Goal: Information Seeking & Learning: Learn about a topic

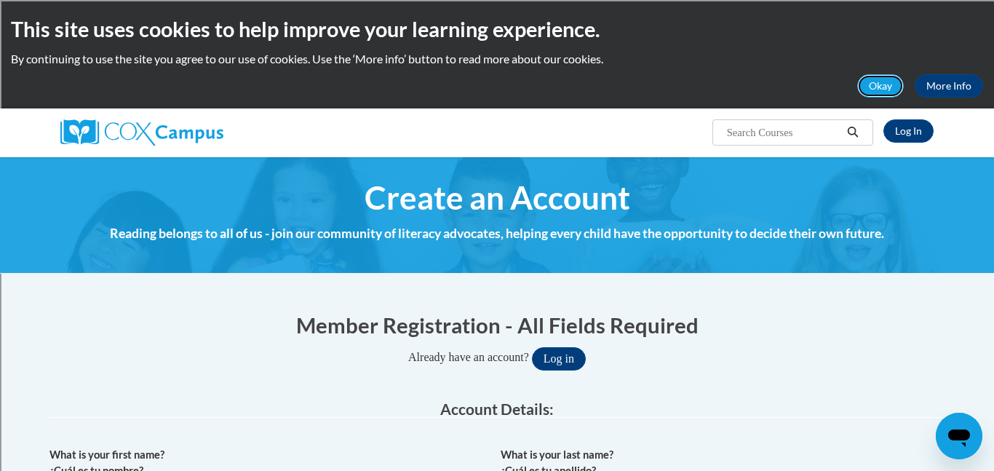
click at [879, 91] on button "Okay" at bounding box center [881, 85] width 47 height 23
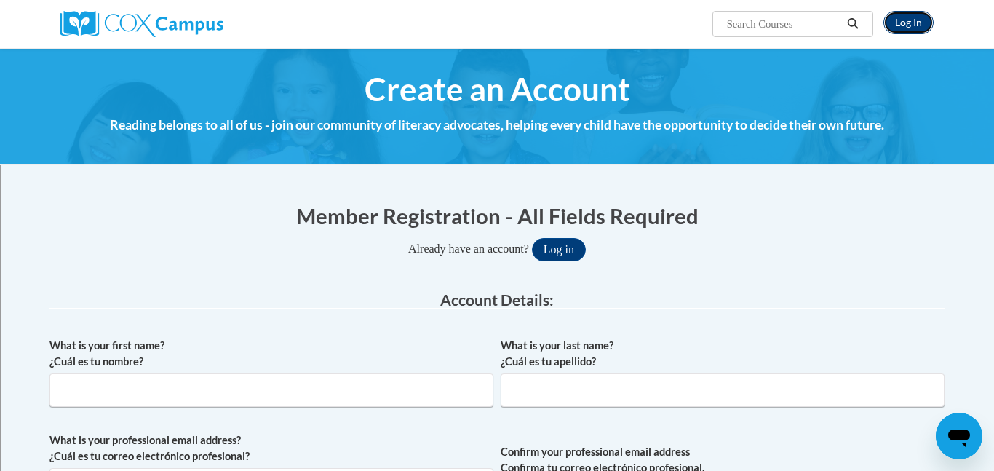
click at [910, 26] on link "Log In" at bounding box center [909, 22] width 50 height 23
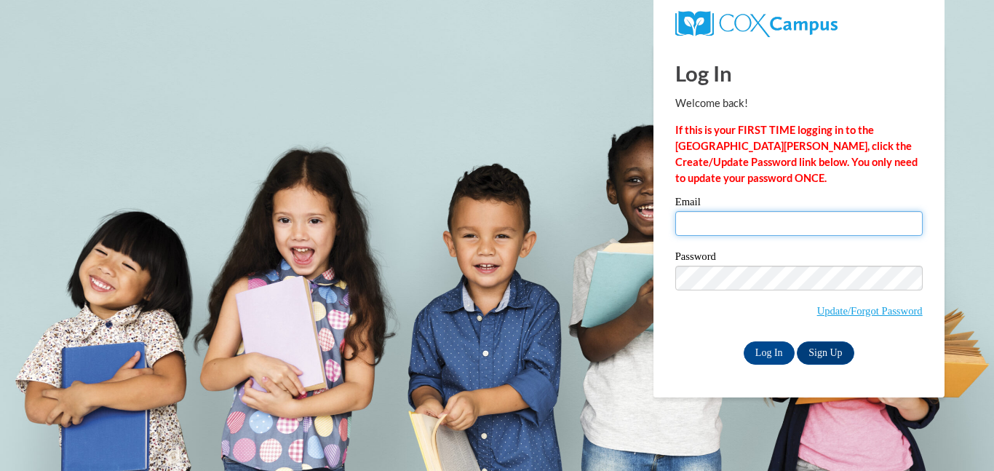
drag, startPoint x: 0, startPoint y: 0, endPoint x: 697, endPoint y: 221, distance: 731.7
click at [697, 221] on input "Email" at bounding box center [800, 223] width 248 height 25
type input "morthd@prescott.k12.wi.us"
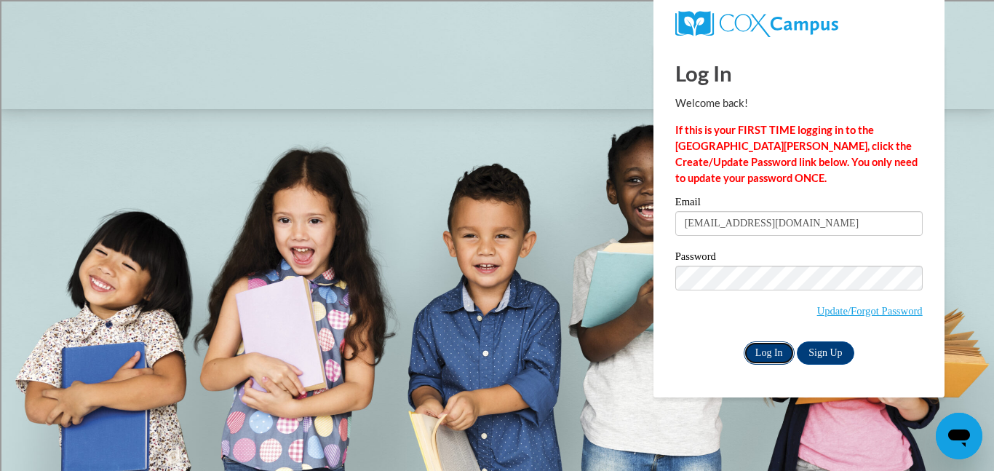
click at [751, 349] on input "Log In" at bounding box center [769, 352] width 51 height 23
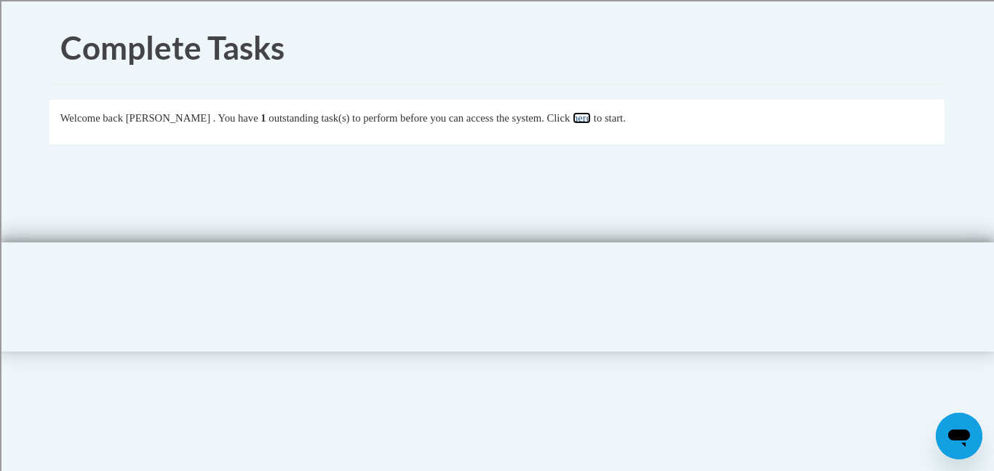
click at [591, 122] on link "here" at bounding box center [582, 118] width 18 height 12
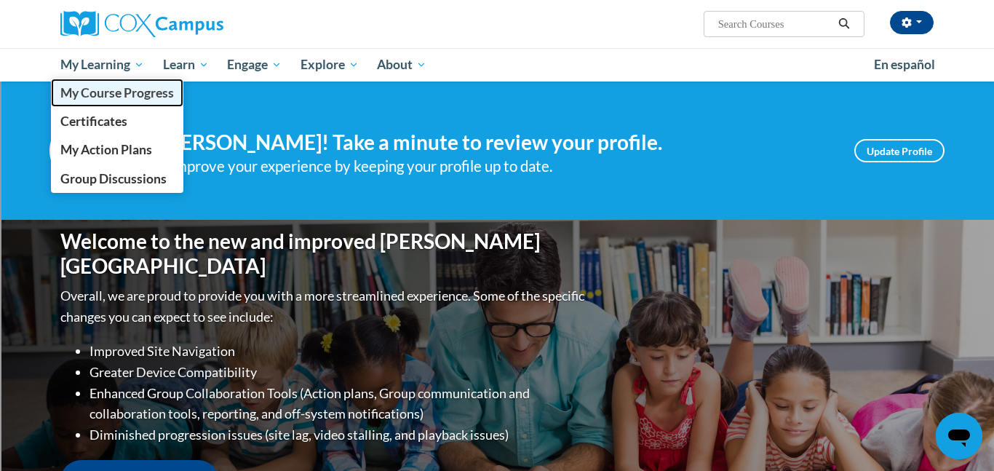
click at [104, 88] on span "My Course Progress" at bounding box center [117, 92] width 114 height 15
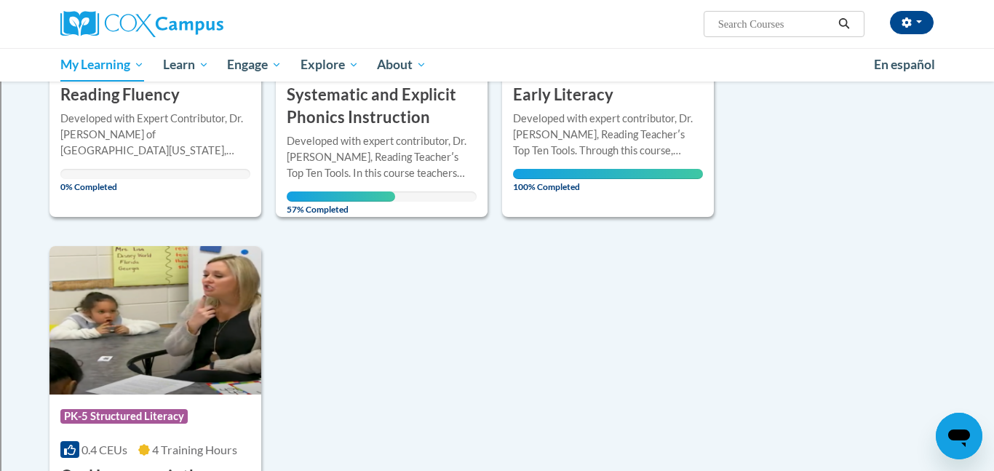
scroll to position [386, 0]
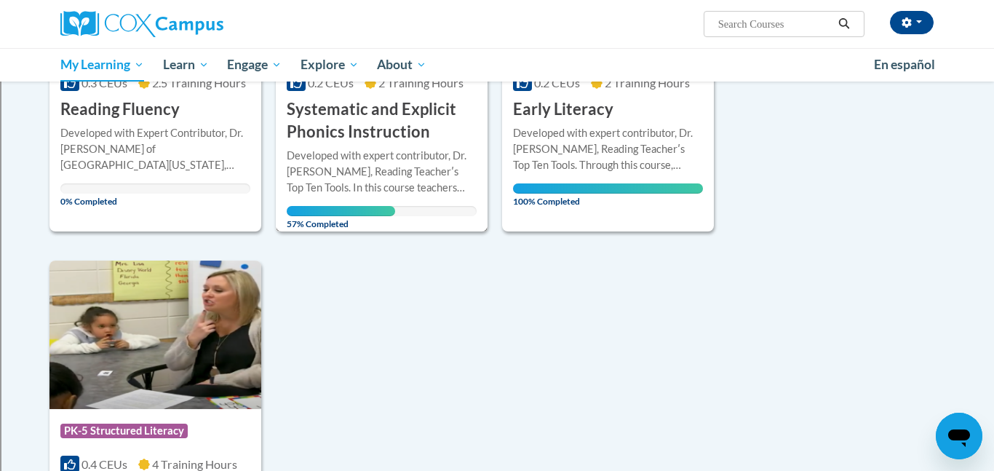
click at [404, 119] on h3 "Systematic and Explicit Phonics Instruction" at bounding box center [382, 120] width 190 height 45
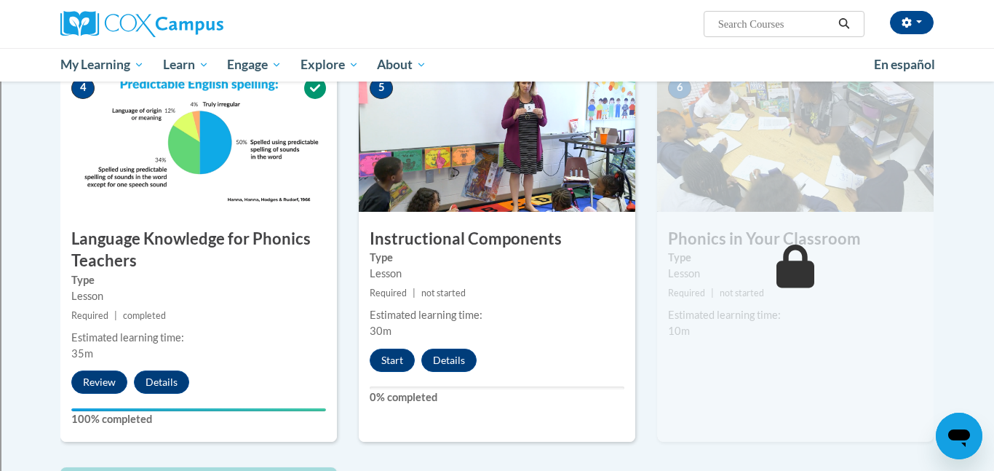
scroll to position [710, 0]
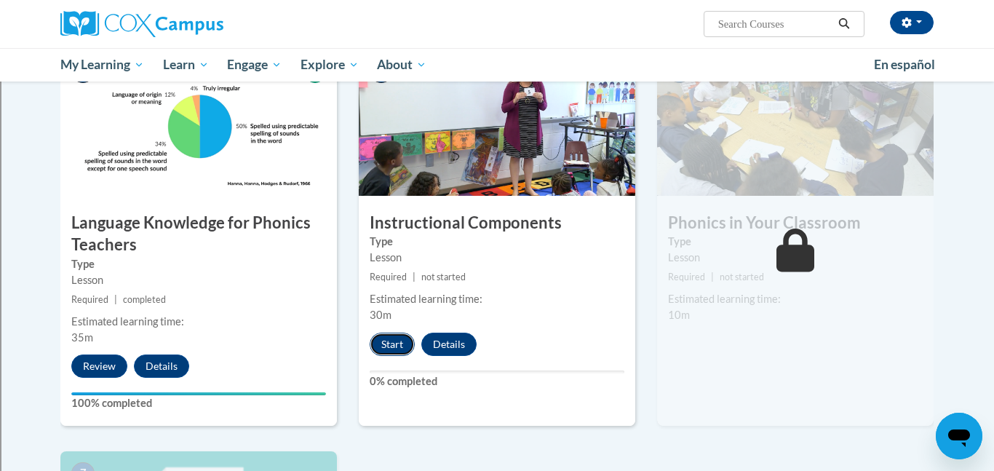
click at [394, 349] on button "Start" at bounding box center [392, 344] width 45 height 23
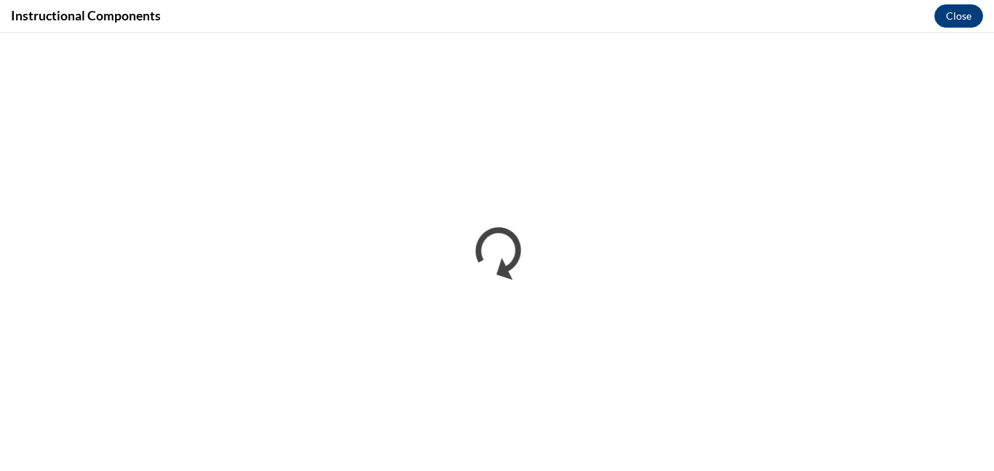
scroll to position [0, 0]
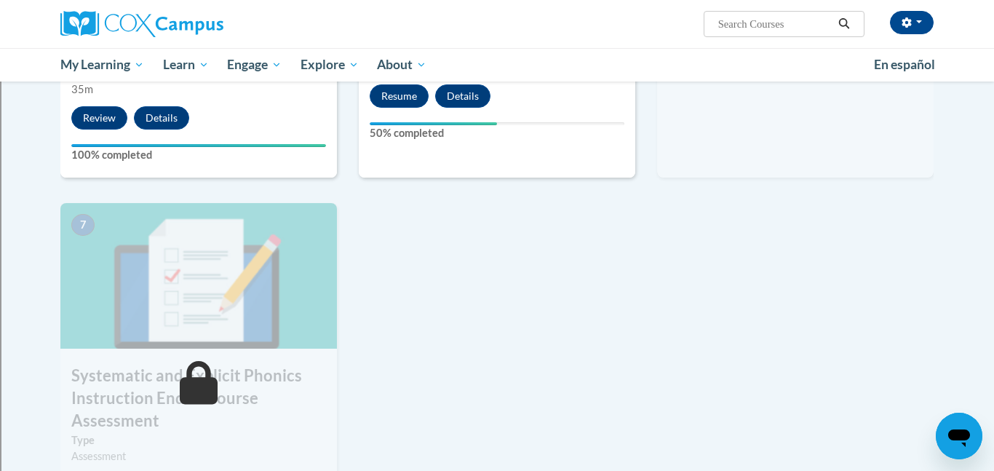
scroll to position [960, 0]
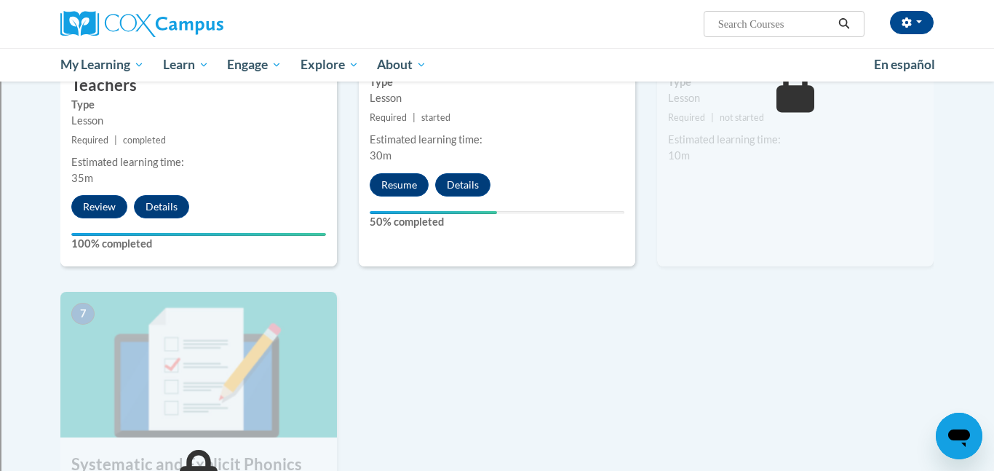
scroll to position [866, 0]
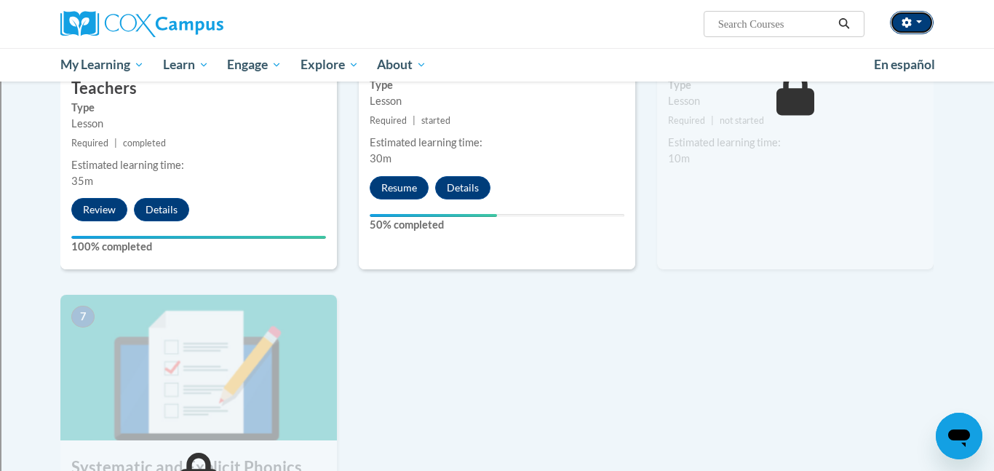
click at [909, 20] on icon "button" at bounding box center [906, 22] width 9 height 10
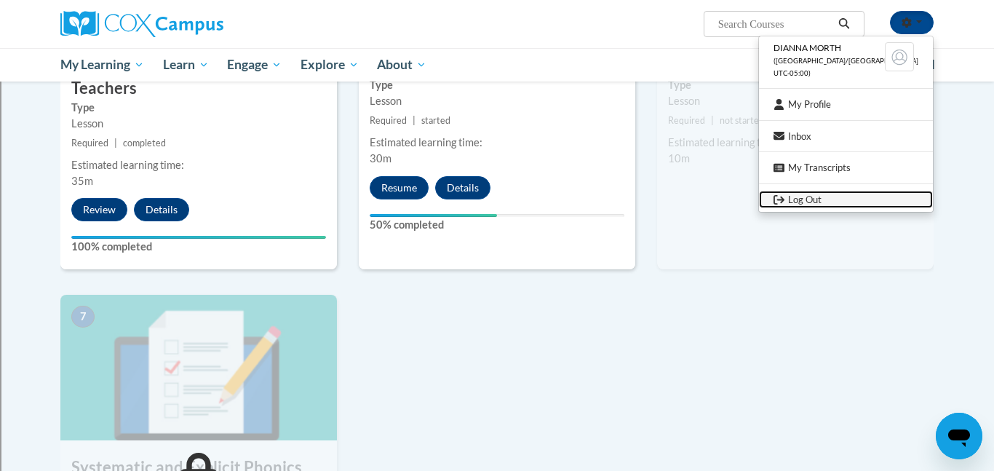
click at [824, 197] on link "Log Out" at bounding box center [846, 200] width 174 height 18
